Goal: Find specific page/section: Find specific page/section

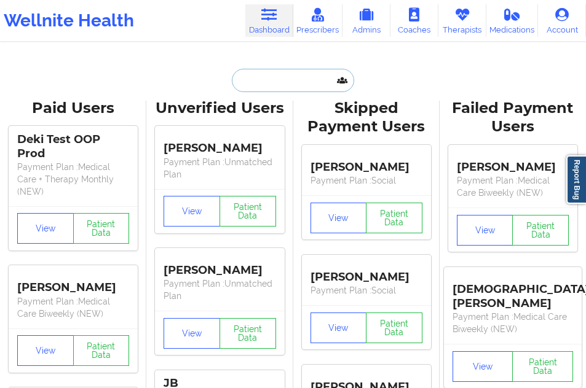
click at [263, 79] on input "text" at bounding box center [293, 80] width 122 height 23
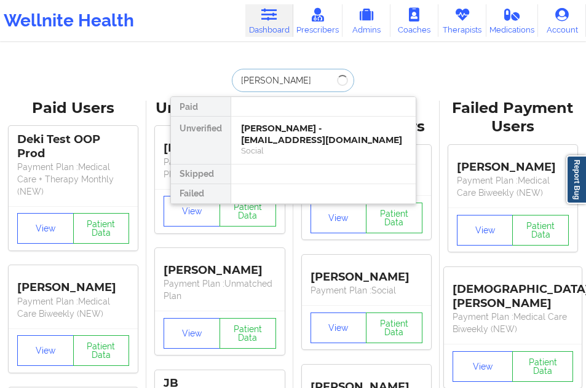
type input "[PERSON_NAME]"
click at [264, 143] on div "[PERSON_NAME] - [EMAIL_ADDRESS][DOMAIN_NAME]" at bounding box center [323, 134] width 165 height 23
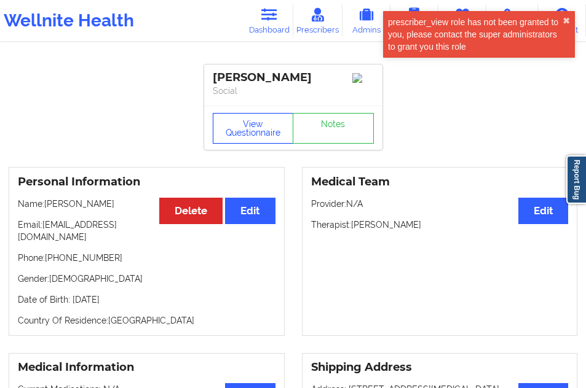
click at [250, 125] on button "View Questionnaire" at bounding box center [253, 128] width 81 height 31
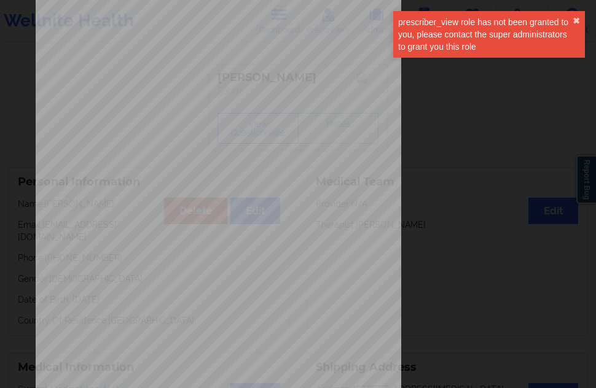
scroll to position [198, 0]
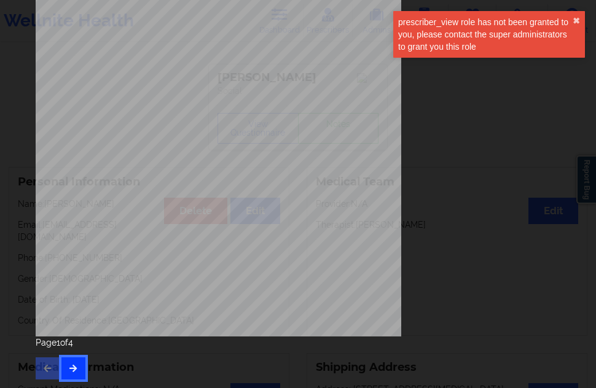
click at [76, 367] on icon "button" at bounding box center [73, 367] width 10 height 7
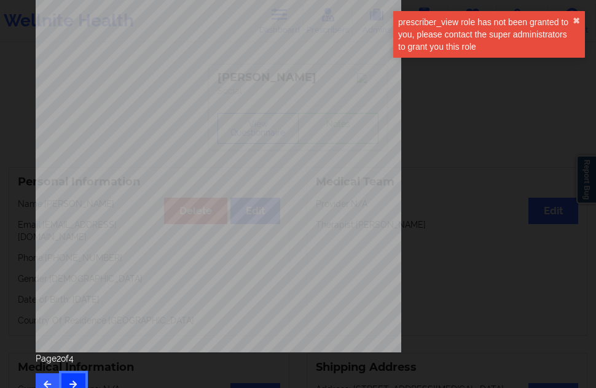
scroll to position [184, 0]
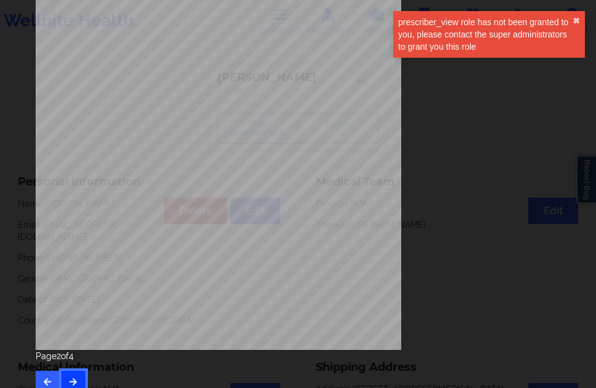
click at [75, 373] on button "button" at bounding box center [73, 382] width 24 height 22
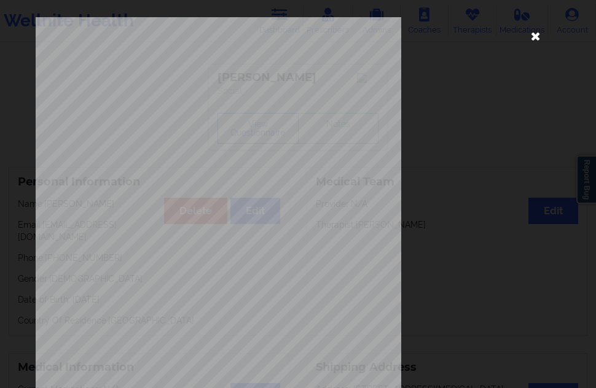
click at [537, 39] on icon at bounding box center [536, 36] width 20 height 20
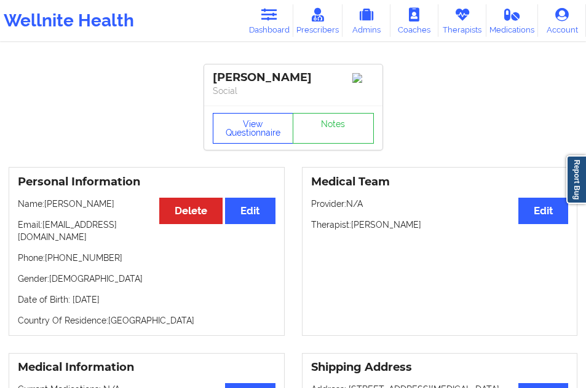
click at [252, 133] on button "View Questionnaire" at bounding box center [253, 128] width 81 height 31
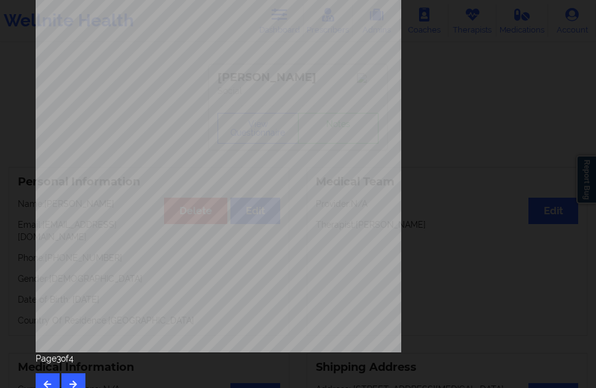
scroll to position [198, 0]
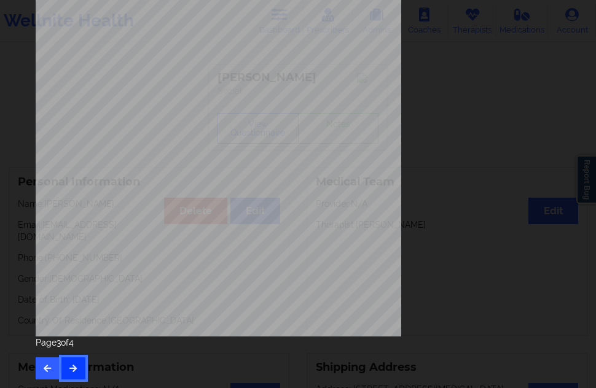
click at [75, 372] on icon "button" at bounding box center [73, 367] width 10 height 7
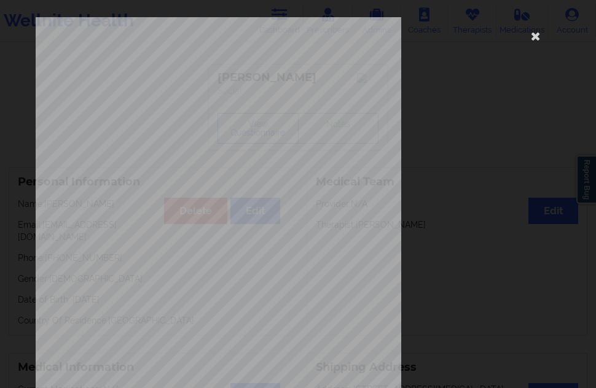
scroll to position [184, 0]
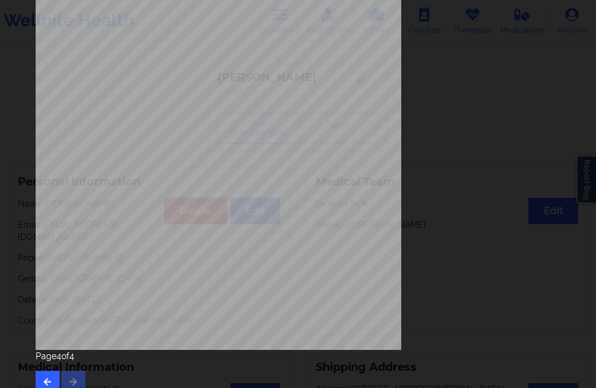
click at [74, 376] on div "Page 4 of 4" at bounding box center [298, 371] width 525 height 43
click at [49, 382] on icon "button" at bounding box center [47, 381] width 10 height 7
click at [48, 382] on icon "button" at bounding box center [47, 381] width 10 height 7
click at [52, 373] on button "button" at bounding box center [48, 382] width 24 height 22
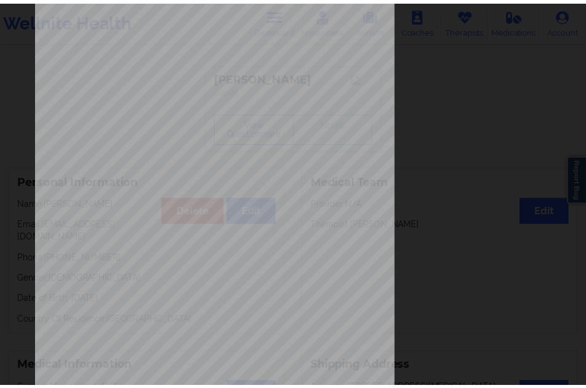
scroll to position [0, 0]
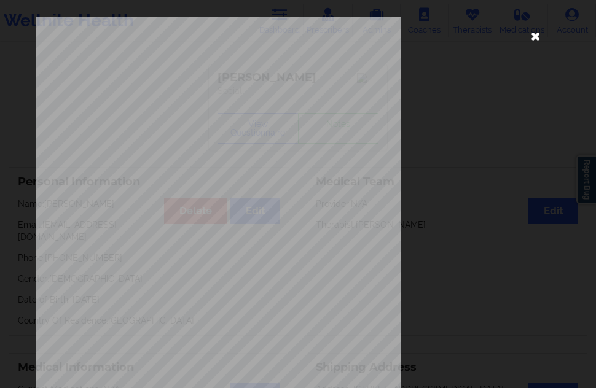
click at [537, 36] on icon at bounding box center [536, 36] width 20 height 20
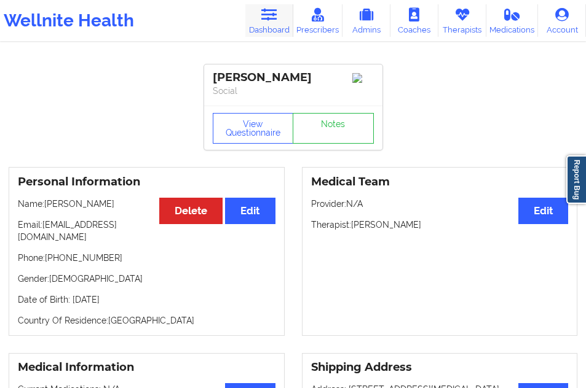
click at [262, 19] on icon at bounding box center [269, 15] width 16 height 14
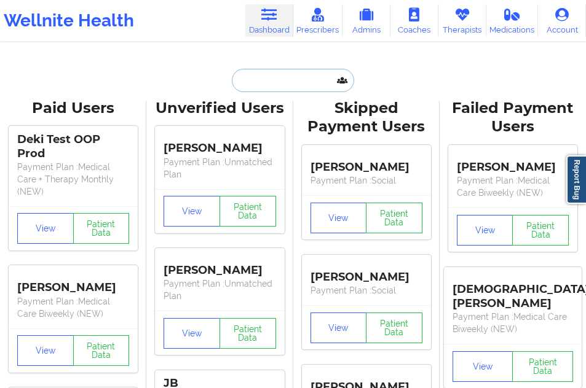
click at [257, 88] on input "text" at bounding box center [293, 80] width 122 height 23
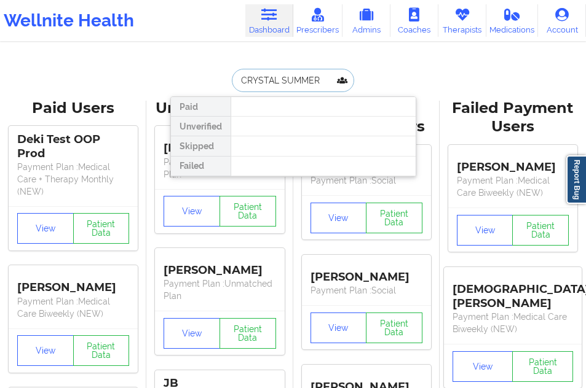
drag, startPoint x: 328, startPoint y: 80, endPoint x: 272, endPoint y: 78, distance: 55.9
click at [272, 78] on input "CRYSTAL SUMMER" at bounding box center [293, 80] width 122 height 23
click at [316, 77] on input "CRYSTAL SUMMER" at bounding box center [293, 80] width 122 height 23
drag, startPoint x: 323, startPoint y: 78, endPoint x: 279, endPoint y: 82, distance: 44.4
click at [279, 82] on input "CRYSTAL SUMMER" at bounding box center [293, 80] width 122 height 23
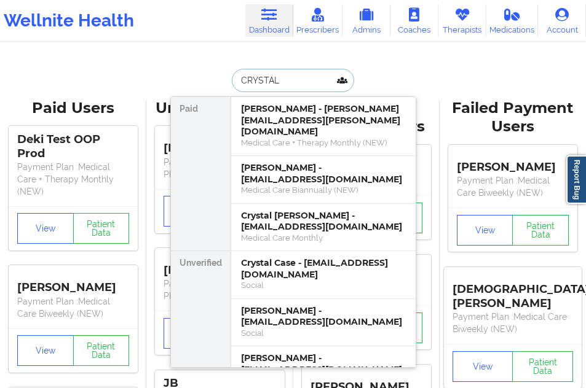
type input "CRYSTAL"
drag, startPoint x: 285, startPoint y: 77, endPoint x: 222, endPoint y: 79, distance: 62.7
click at [222, 79] on div "CRYSTAL Paid [PERSON_NAME] - [PERSON_NAME][EMAIL_ADDRESS][PERSON_NAME][DOMAIN_N…" at bounding box center [293, 80] width 246 height 23
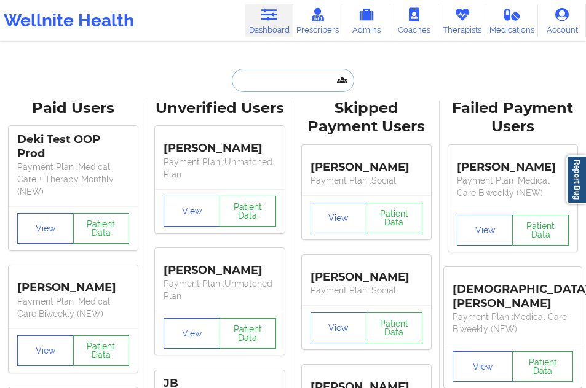
click at [269, 88] on input "text" at bounding box center [293, 80] width 122 height 23
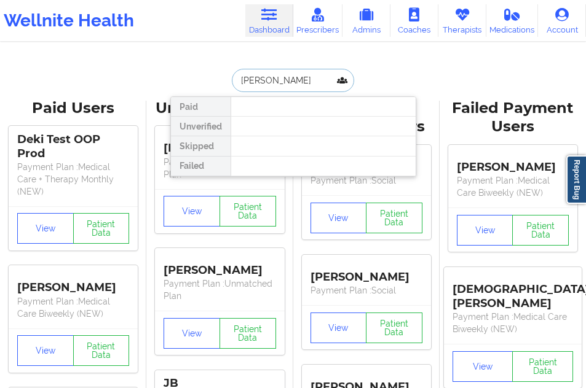
drag, startPoint x: 273, startPoint y: 77, endPoint x: 243, endPoint y: 80, distance: 30.9
click at [243, 80] on input "[PERSON_NAME]" at bounding box center [293, 80] width 122 height 23
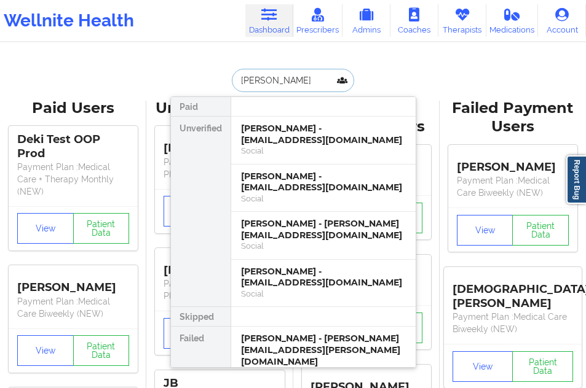
type input "[PERSON_NAME]"
